Goal: Navigation & Orientation: Find specific page/section

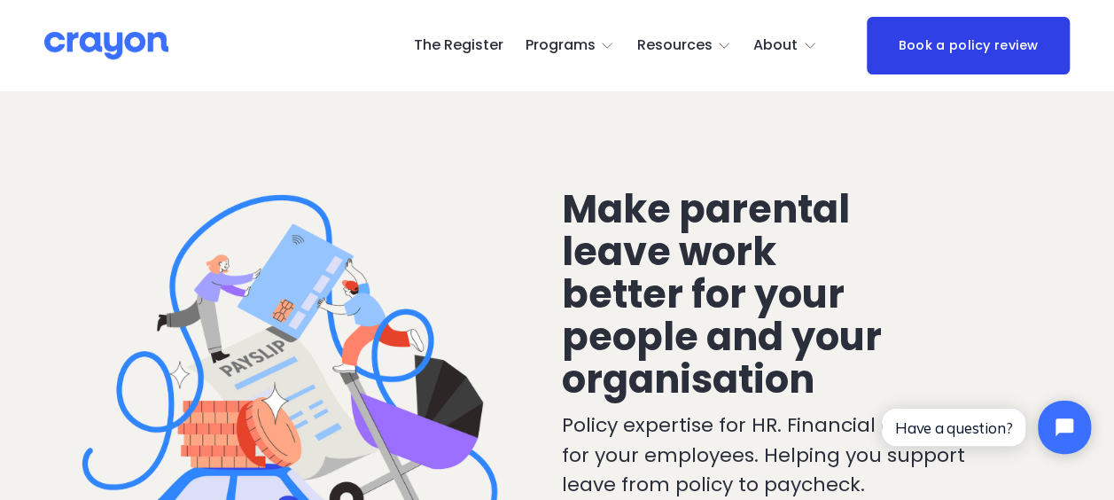
click at [0, 0] on span "Parent Hub" at bounding box center [0, 0] width 0 height 0
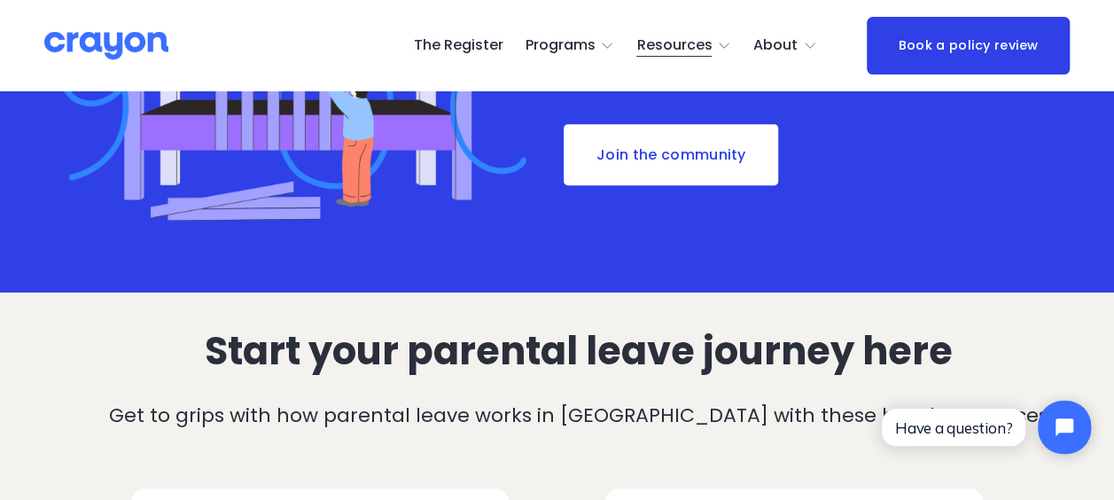
scroll to position [266, 0]
